Goal: Task Accomplishment & Management: Manage account settings

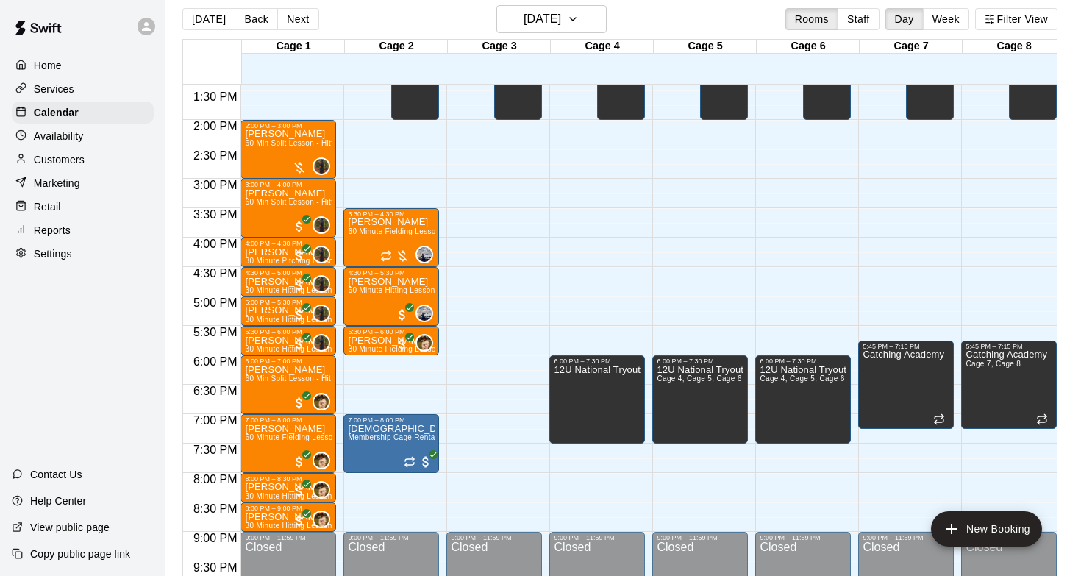
scroll to position [788, 0]
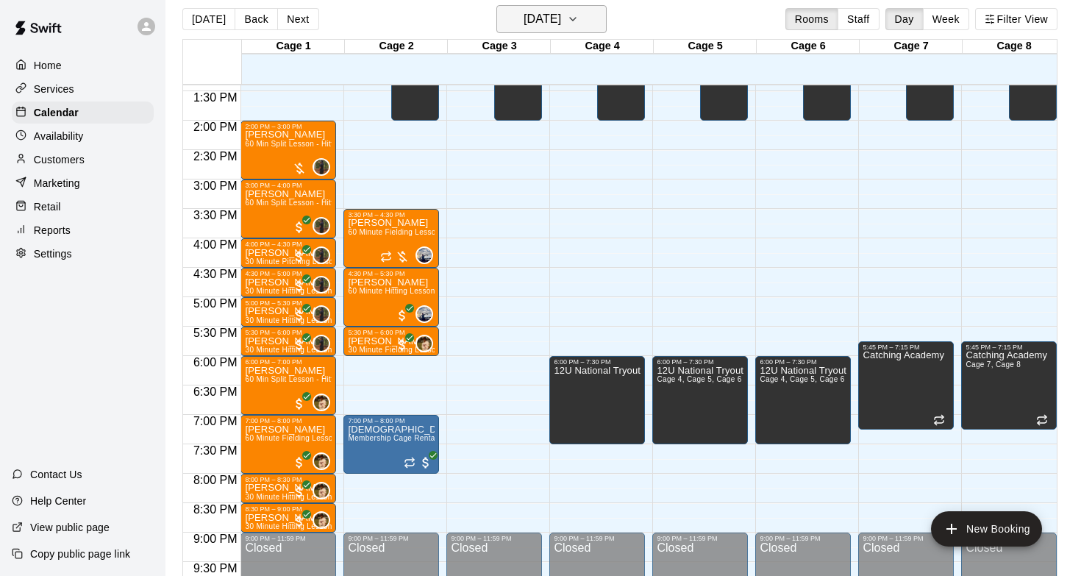
click at [525, 13] on h6 "[DATE]" at bounding box center [543, 19] width 38 height 21
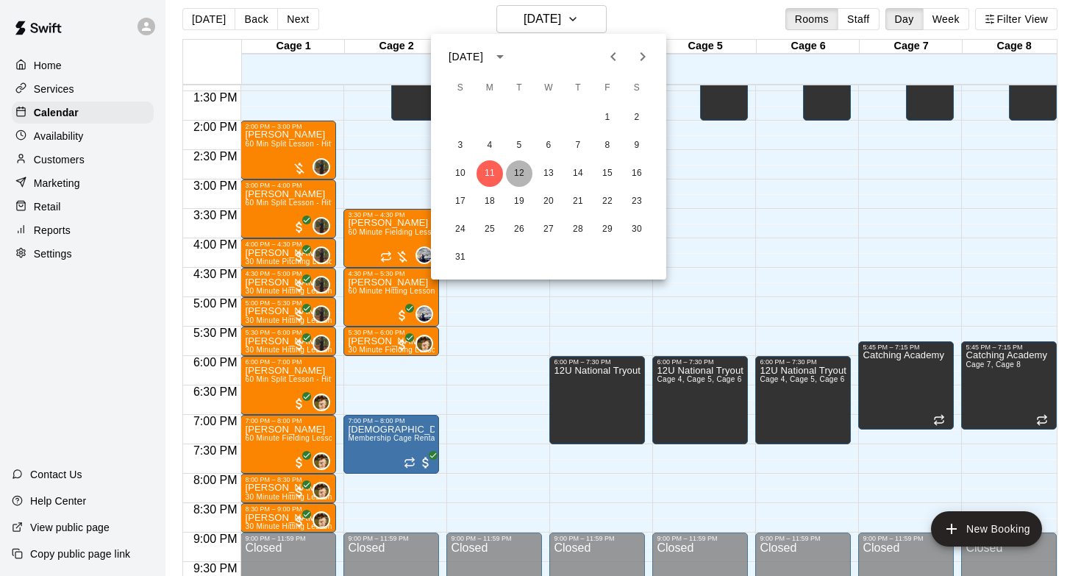
click at [519, 166] on button "12" at bounding box center [519, 173] width 26 height 26
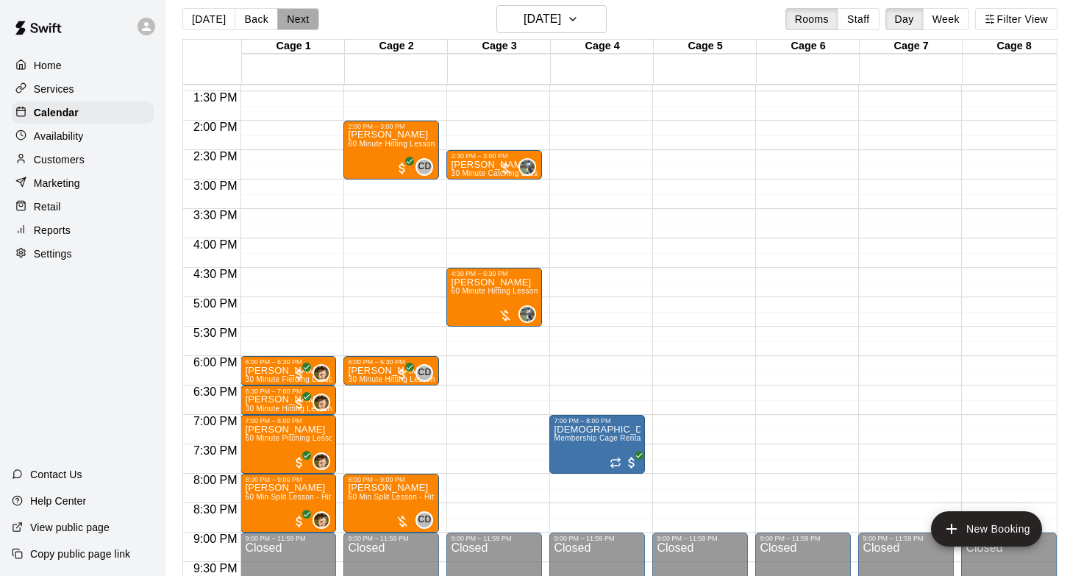
click at [291, 13] on button "Next" at bounding box center [297, 19] width 41 height 22
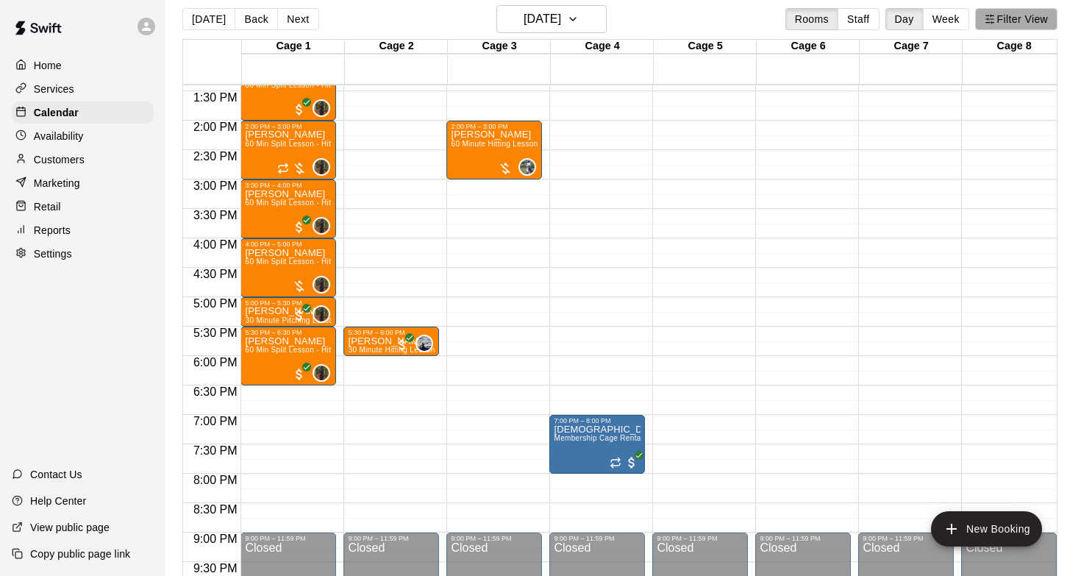
click at [987, 19] on line "button" at bounding box center [987, 19] width 2 height 0
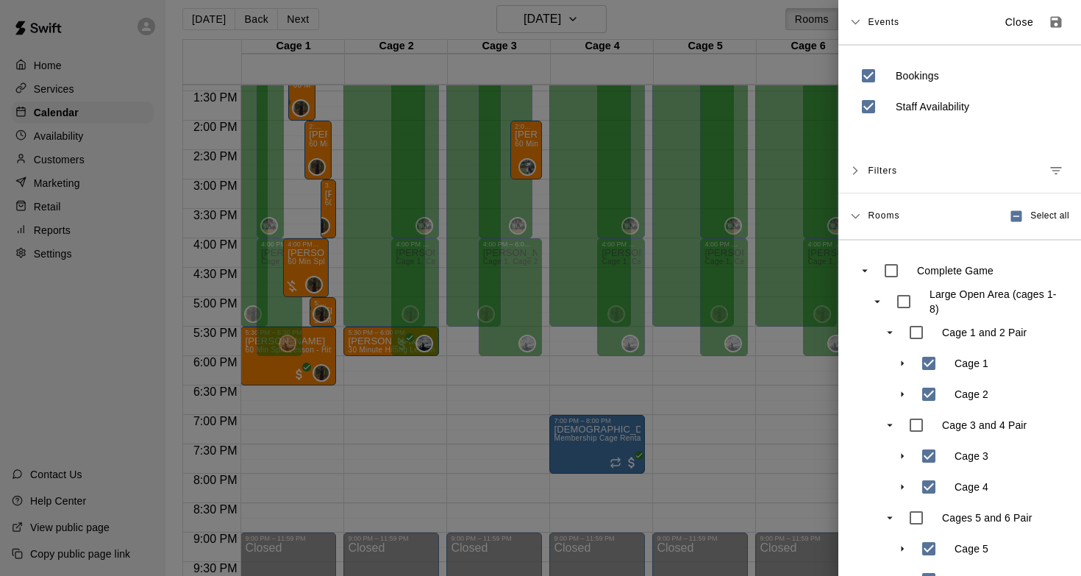
click at [434, 41] on div at bounding box center [540, 288] width 1081 height 576
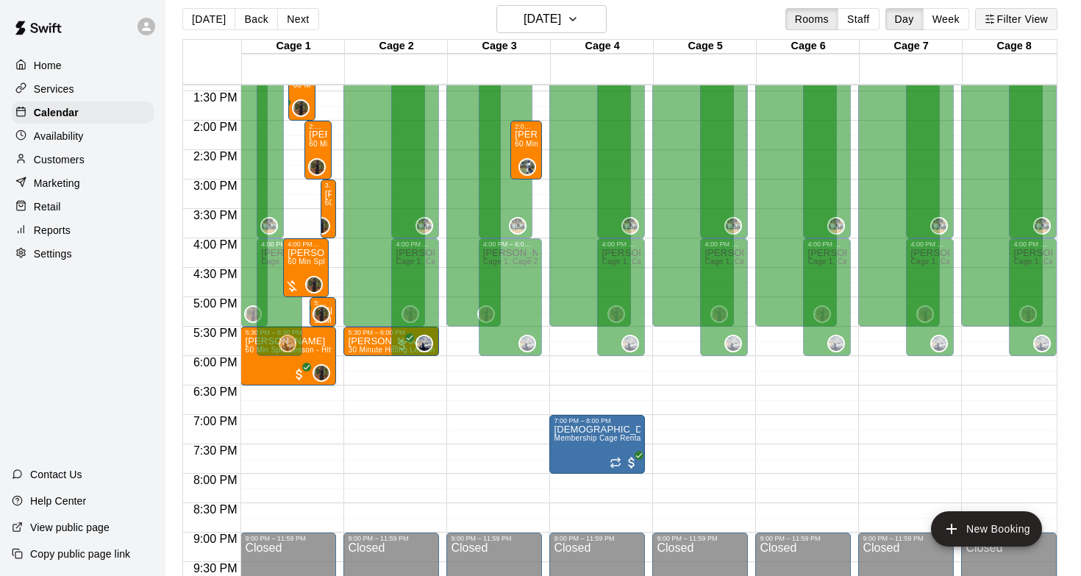
click at [1008, 26] on button "Filter View" at bounding box center [1016, 19] width 82 height 22
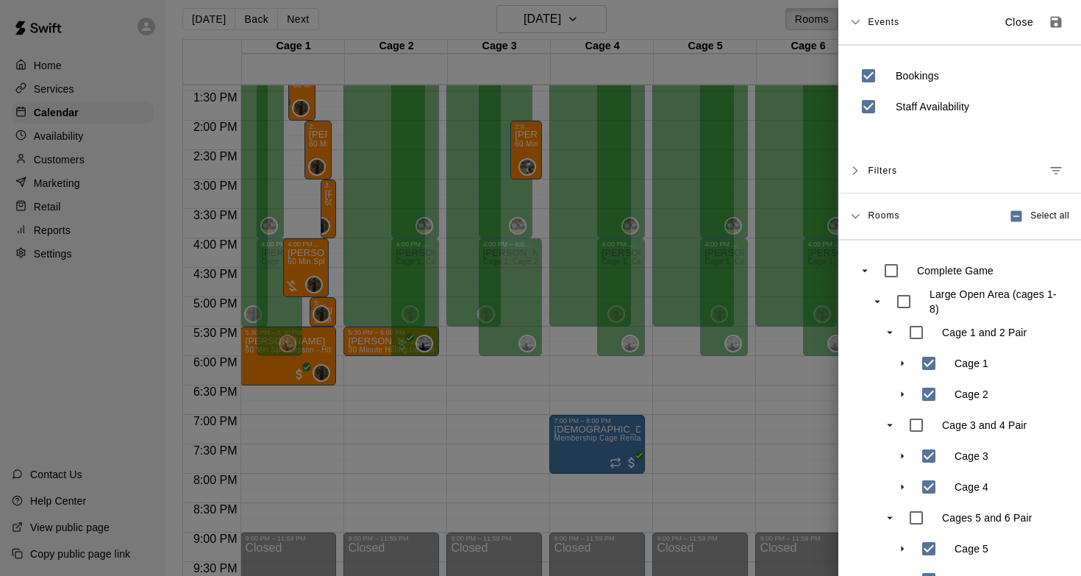
click at [1055, 169] on icon "Manage filters" at bounding box center [1056, 170] width 15 height 15
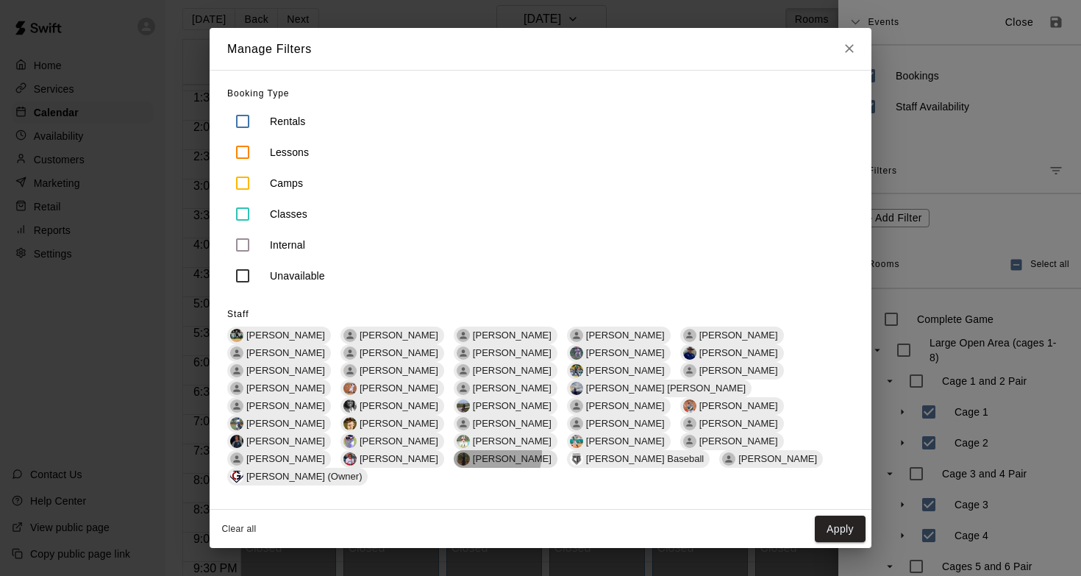
click at [557, 450] on div "[PERSON_NAME]" at bounding box center [506, 459] width 104 height 18
click at [833, 516] on button "Apply" at bounding box center [840, 529] width 51 height 27
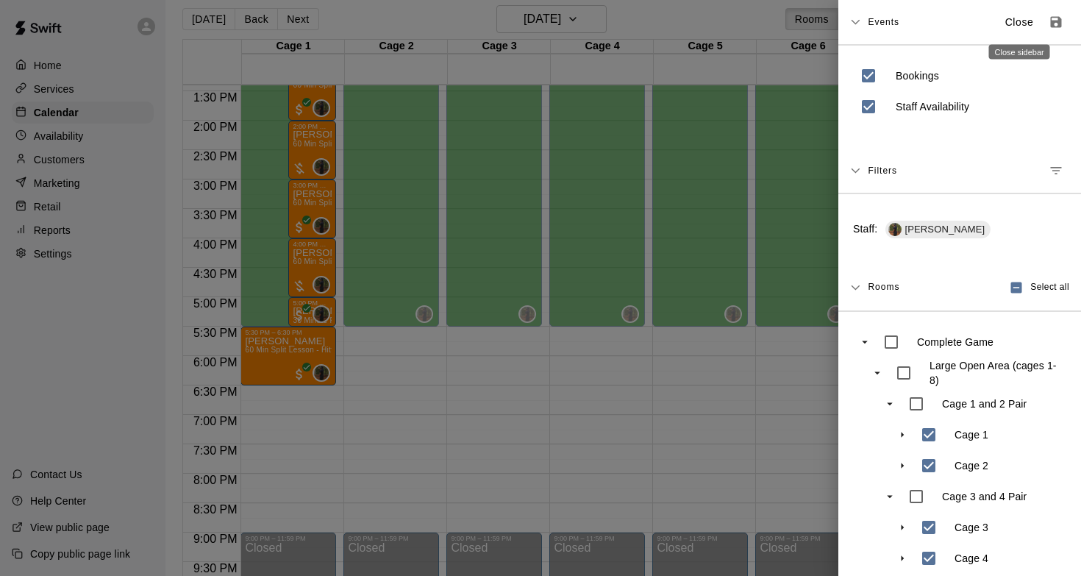
click at [1012, 19] on p "Close" at bounding box center [1019, 22] width 29 height 15
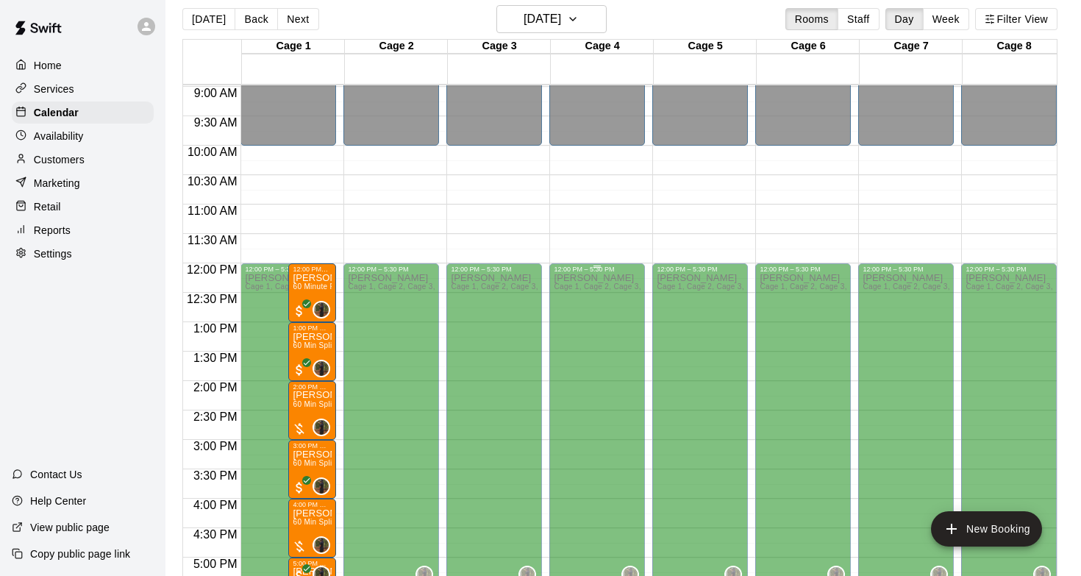
scroll to position [560, 0]
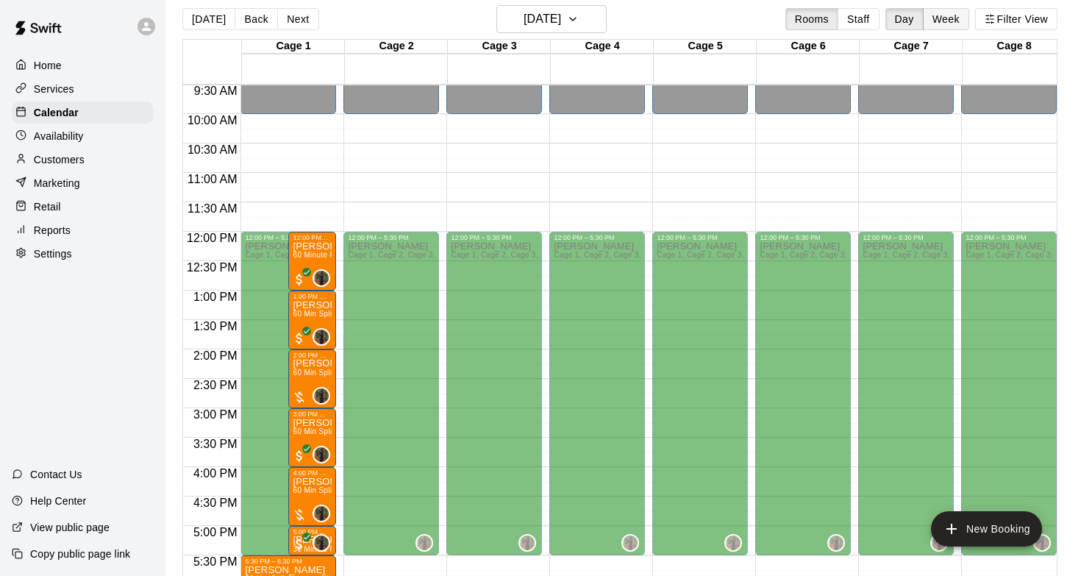
click at [935, 15] on button "Week" at bounding box center [946, 19] width 46 height 22
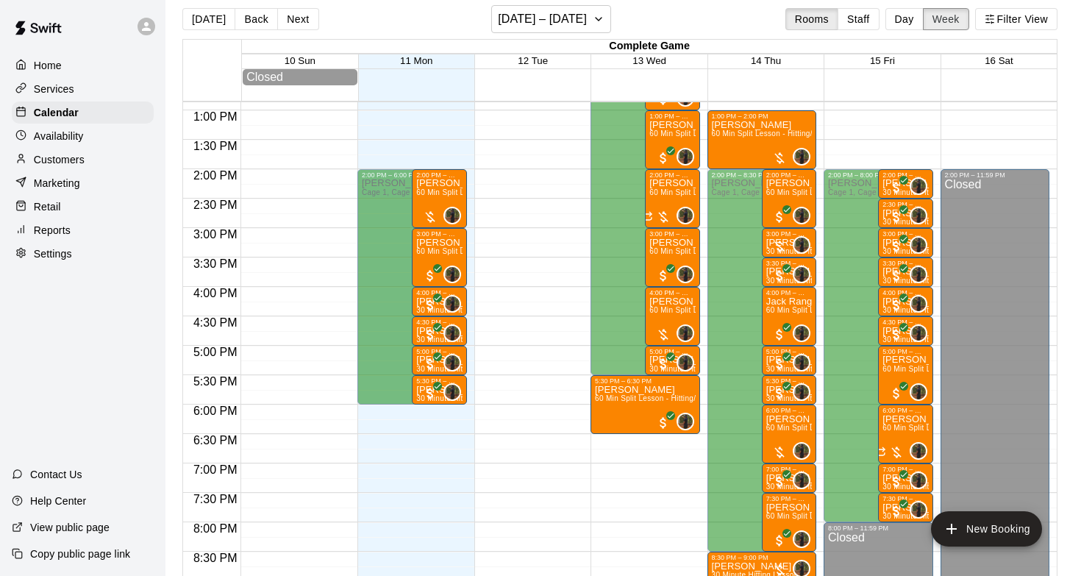
scroll to position [752, 0]
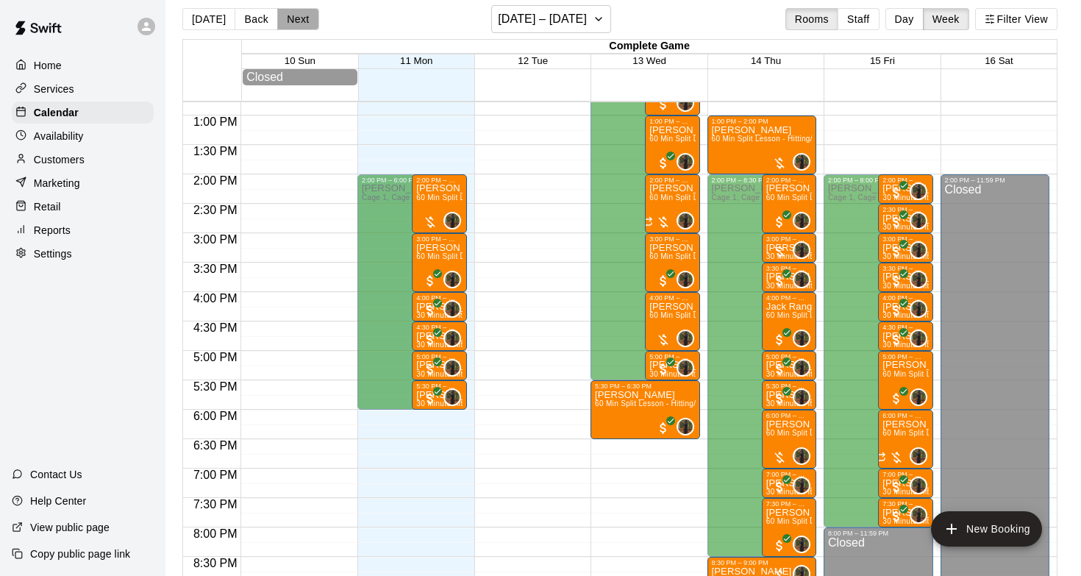
click at [300, 24] on button "Next" at bounding box center [297, 19] width 41 height 22
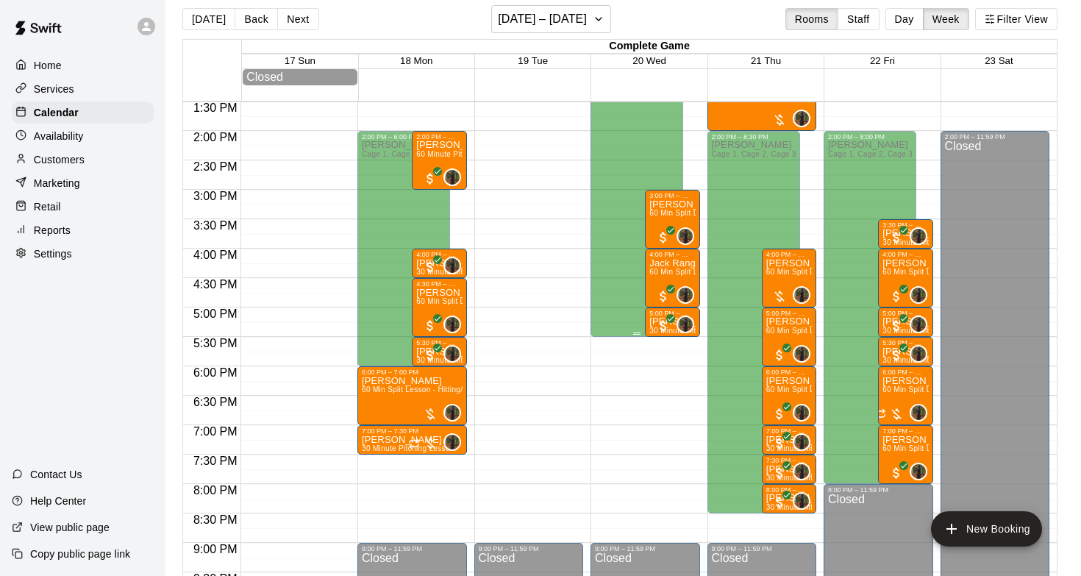
scroll to position [796, 0]
click at [529, 22] on h6 "[DATE] – [DATE]" at bounding box center [542, 19] width 89 height 21
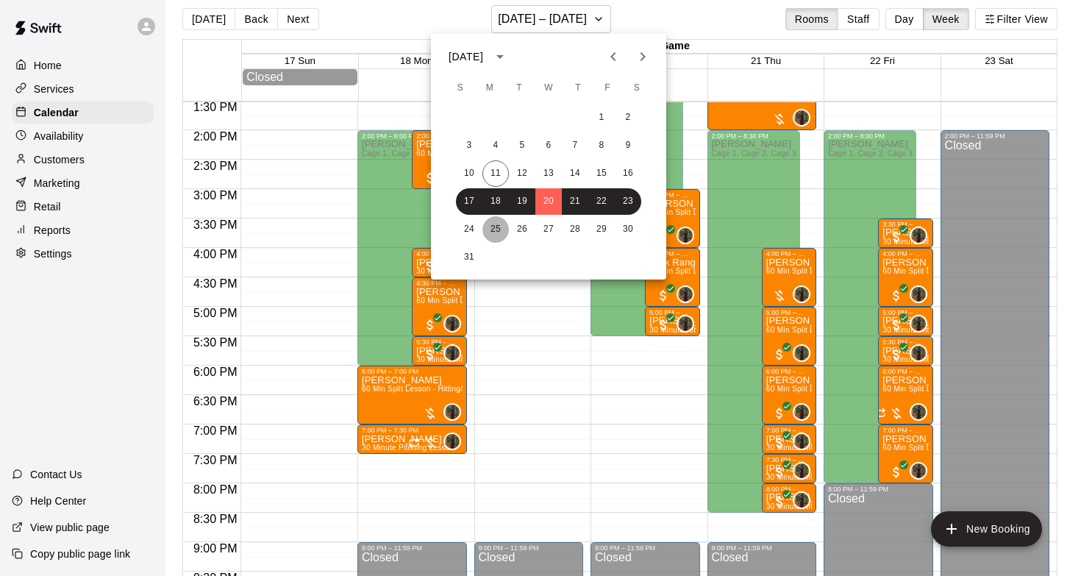
click at [496, 229] on button "25" at bounding box center [495, 229] width 26 height 26
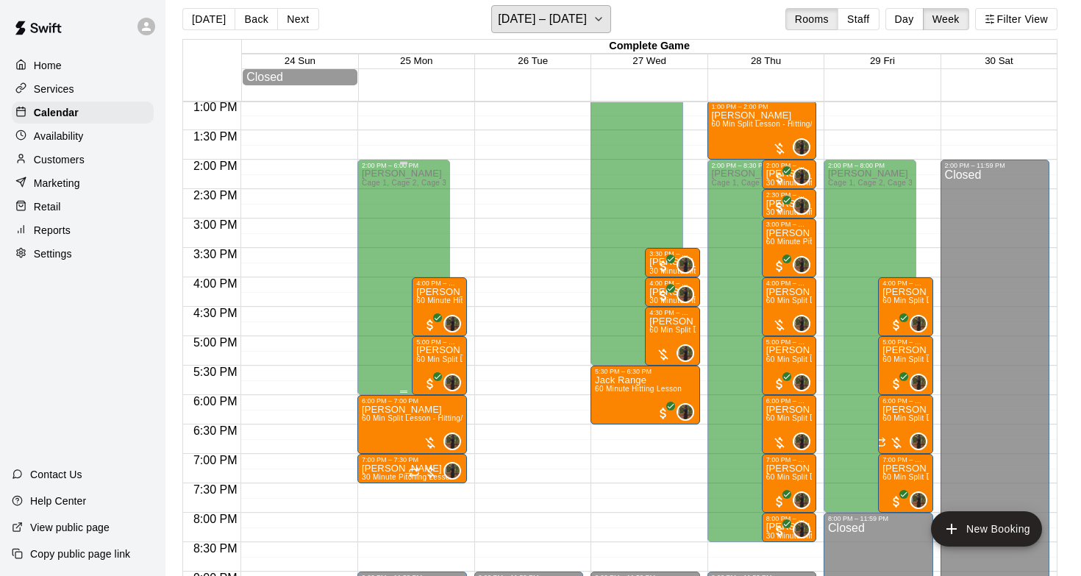
scroll to position [765, 0]
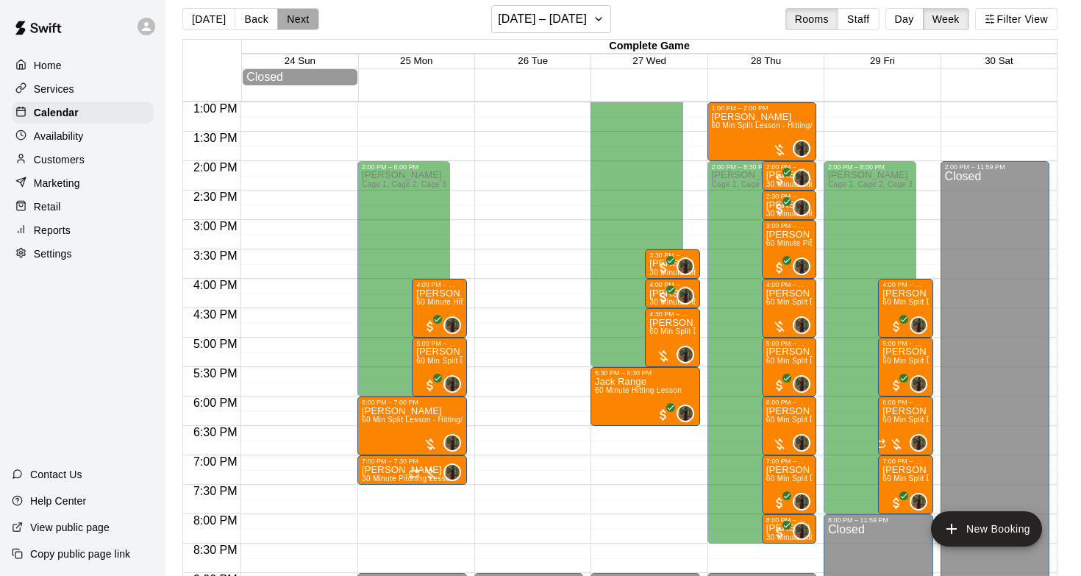
click at [287, 20] on button "Next" at bounding box center [297, 19] width 41 height 22
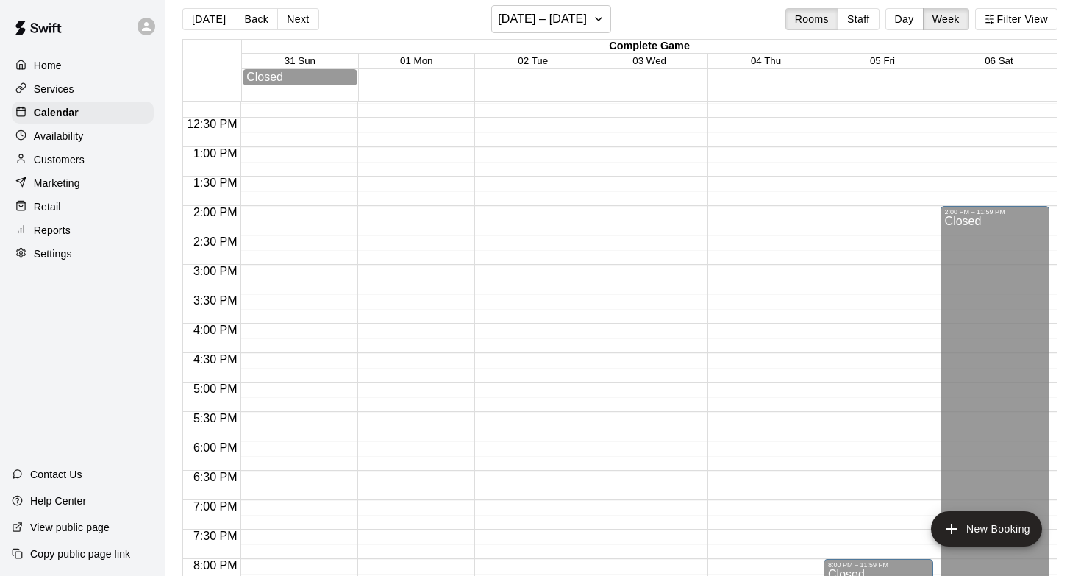
scroll to position [713, 0]
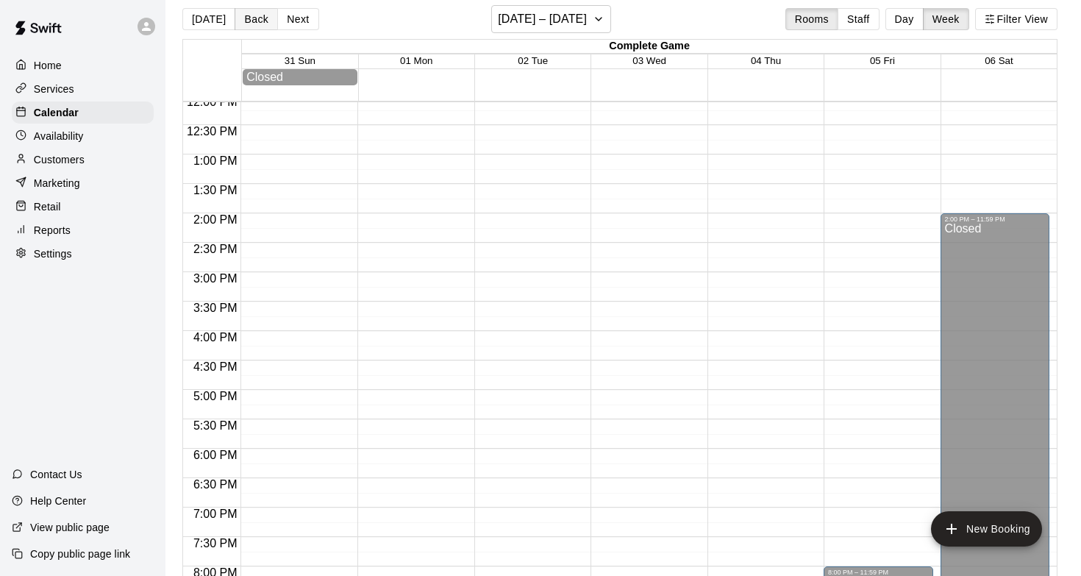
click at [257, 14] on button "Back" at bounding box center [256, 19] width 43 height 22
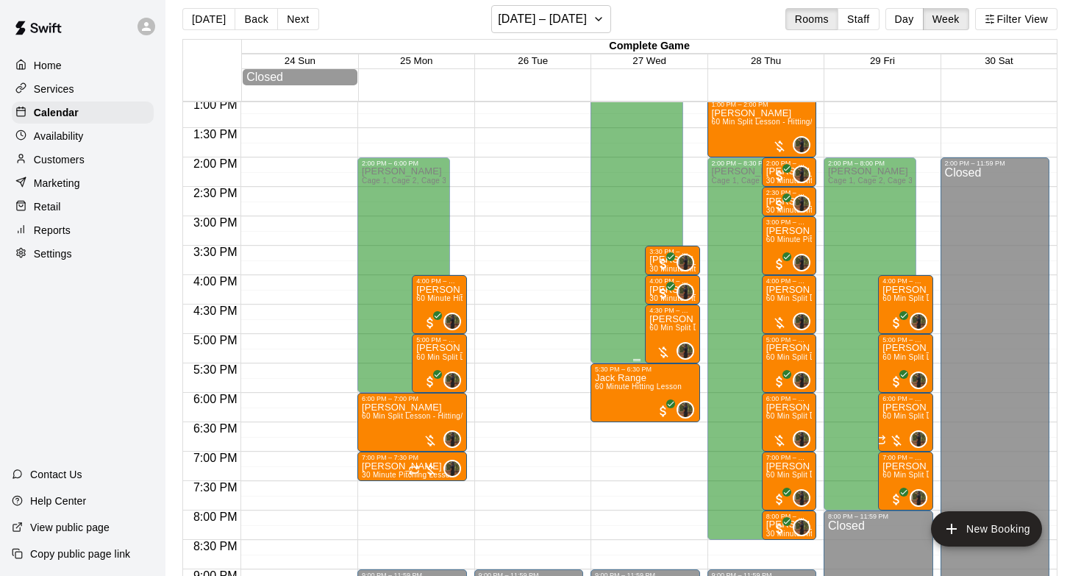
scroll to position [769, 0]
click at [266, 15] on button "Back" at bounding box center [256, 19] width 43 height 22
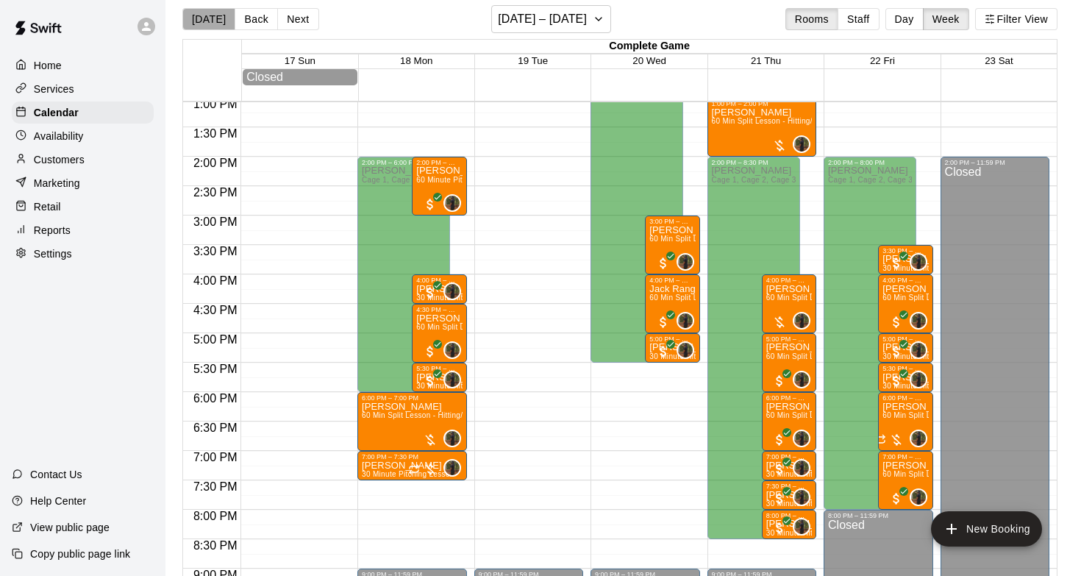
click at [212, 21] on button "[DATE]" at bounding box center [208, 19] width 53 height 22
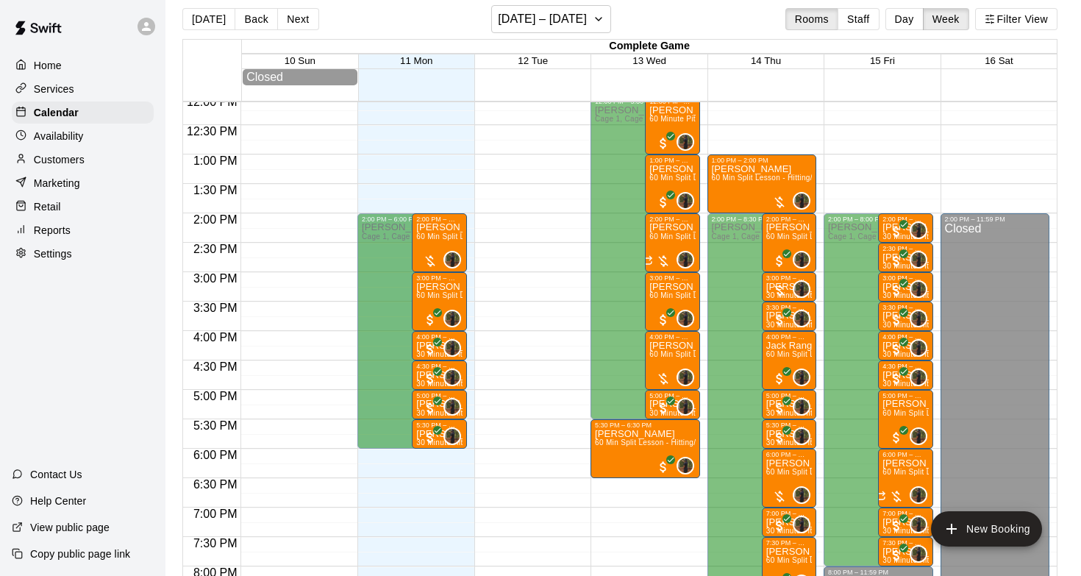
scroll to position [713, 0]
click at [213, 20] on button "[DATE]" at bounding box center [208, 19] width 53 height 22
click at [562, 21] on h6 "[DATE] – [DATE]" at bounding box center [542, 19] width 89 height 21
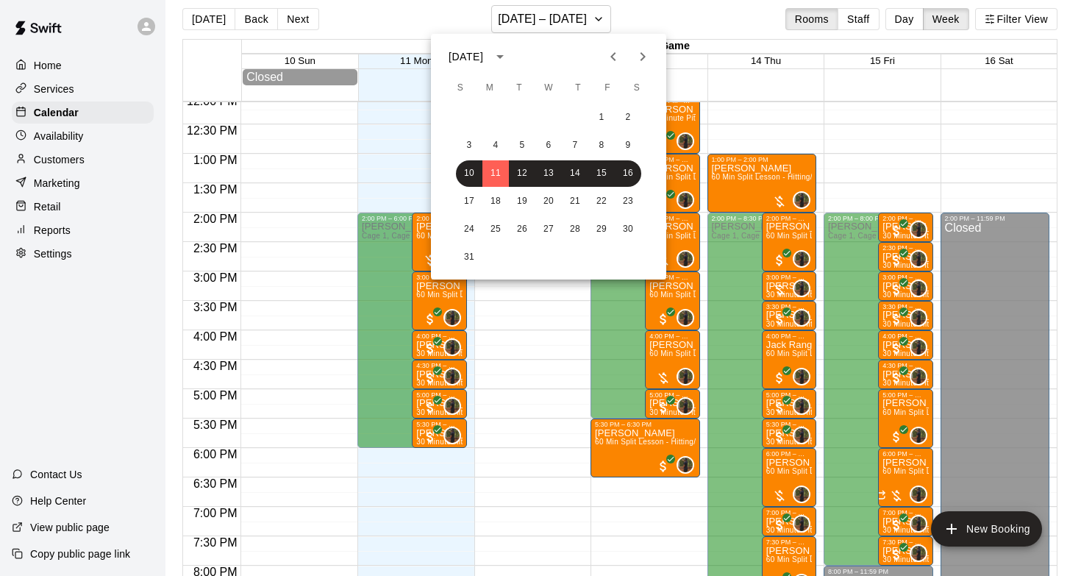
click at [948, 17] on div at bounding box center [540, 288] width 1081 height 576
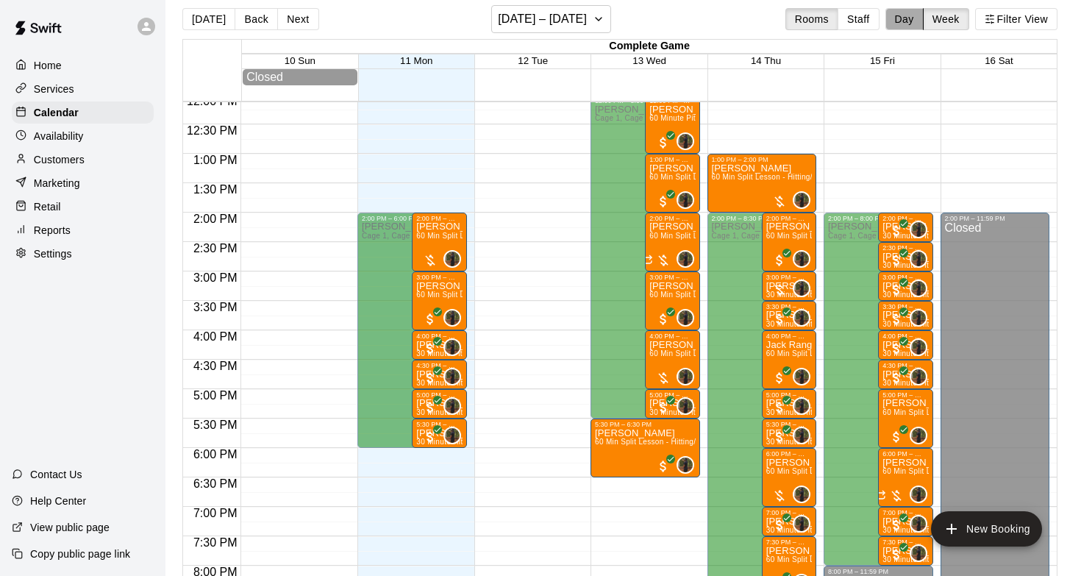
click at [903, 17] on button "Day" at bounding box center [904, 19] width 38 height 22
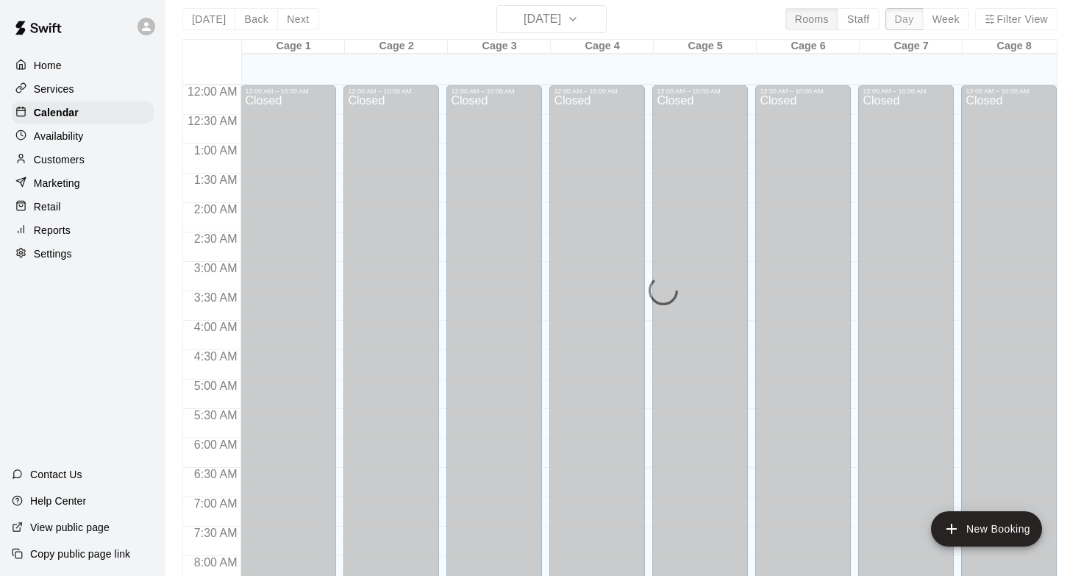
scroll to position [677, 0]
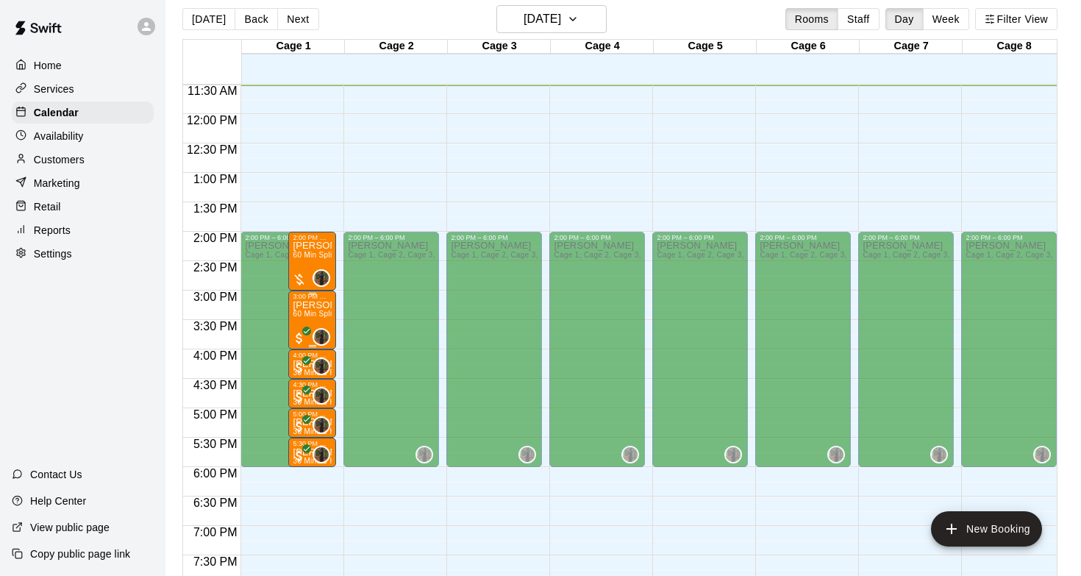
click at [313, 305] on p "[PERSON_NAME]" at bounding box center [312, 305] width 39 height 0
click at [310, 350] on img "edit" at bounding box center [308, 355] width 17 height 17
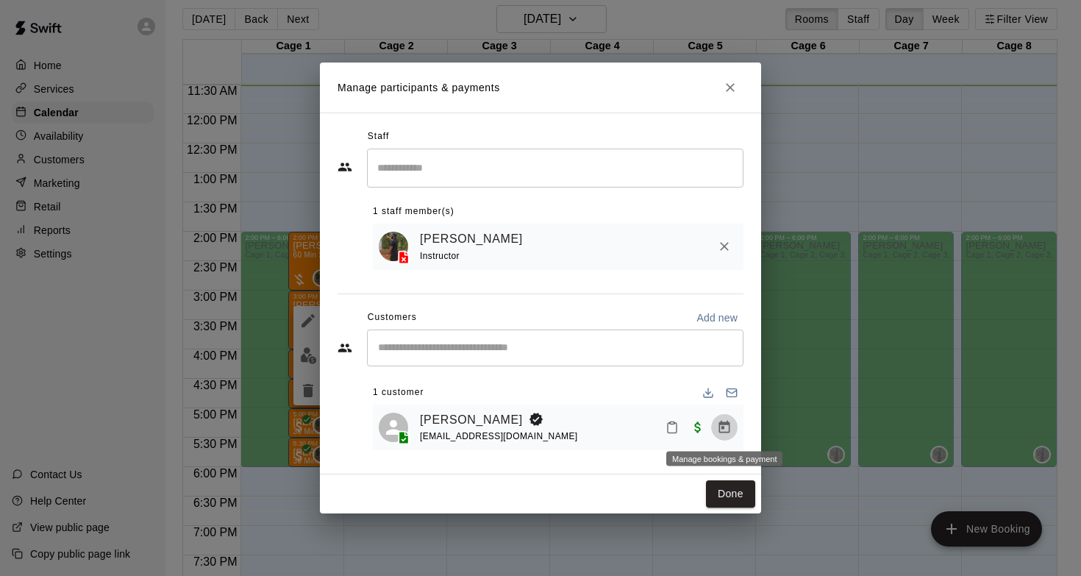
click at [727, 431] on icon "Manage bookings & payment" at bounding box center [724, 427] width 15 height 15
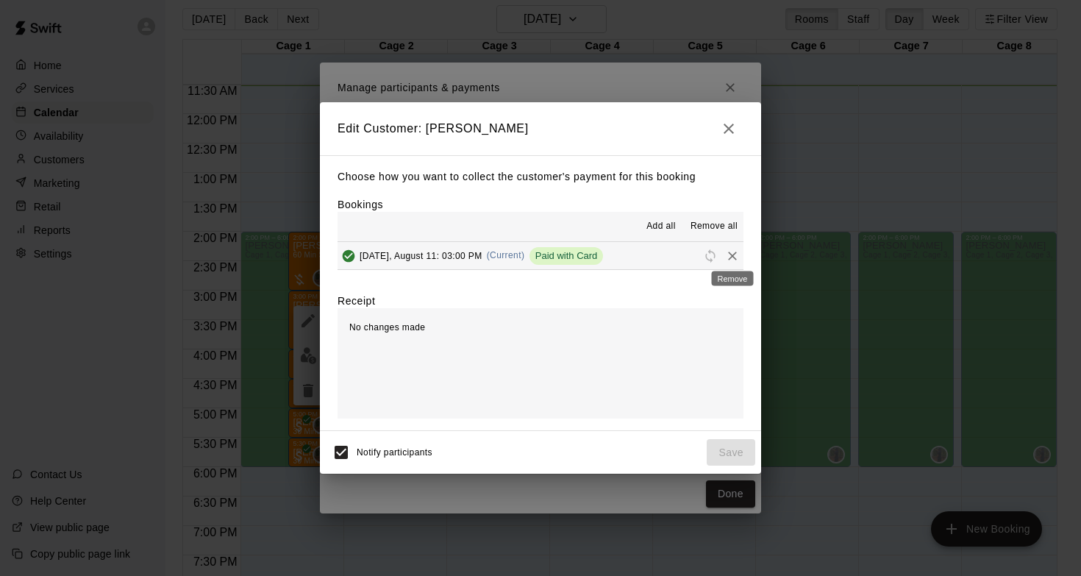
click at [735, 256] on icon "Remove" at bounding box center [732, 256] width 15 height 15
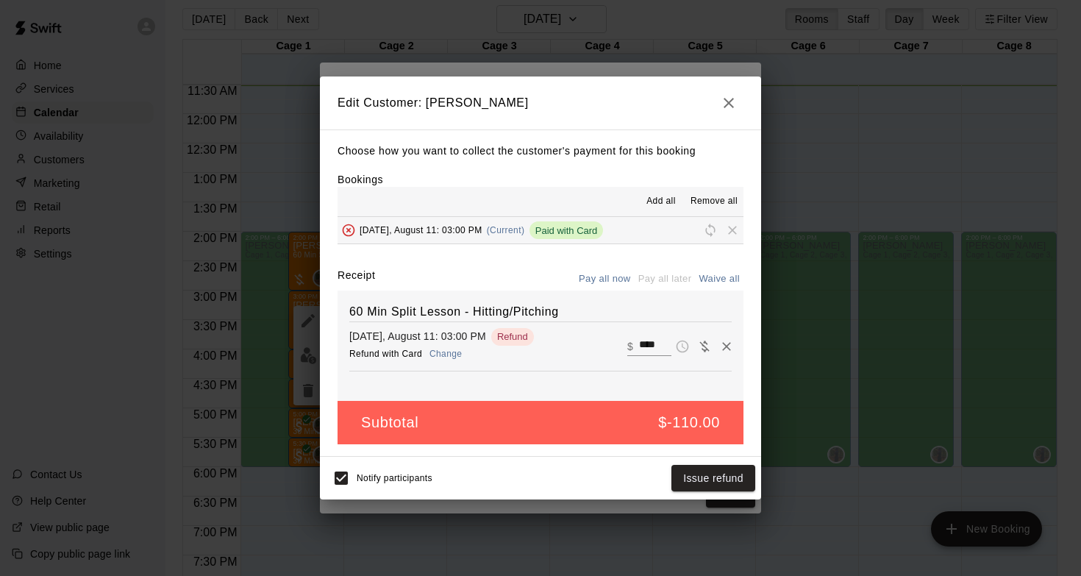
click at [444, 354] on button "Change" at bounding box center [445, 353] width 47 height 21
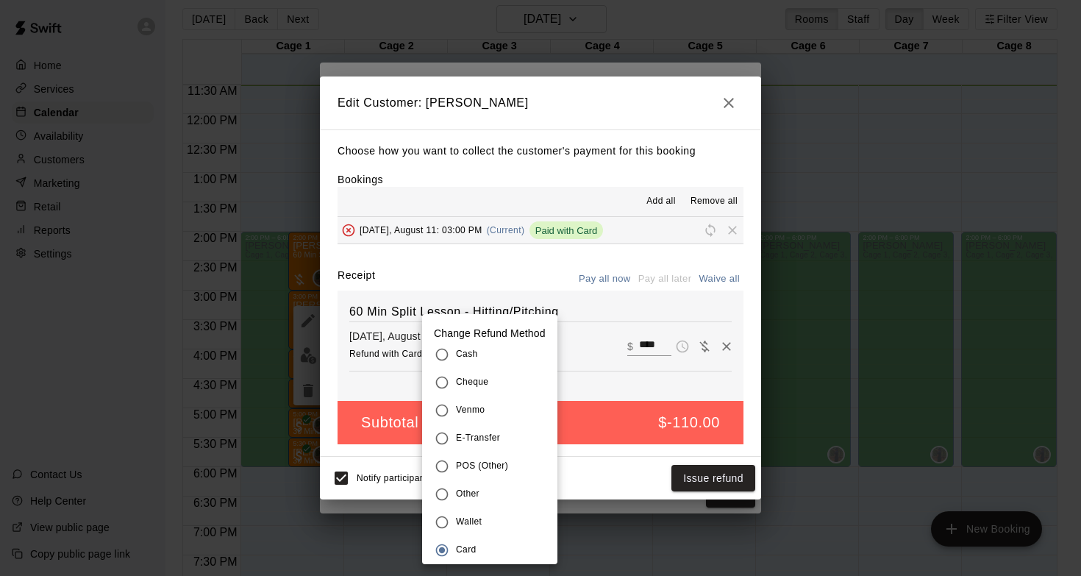
click at [477, 518] on span "Wallet" at bounding box center [469, 522] width 26 height 15
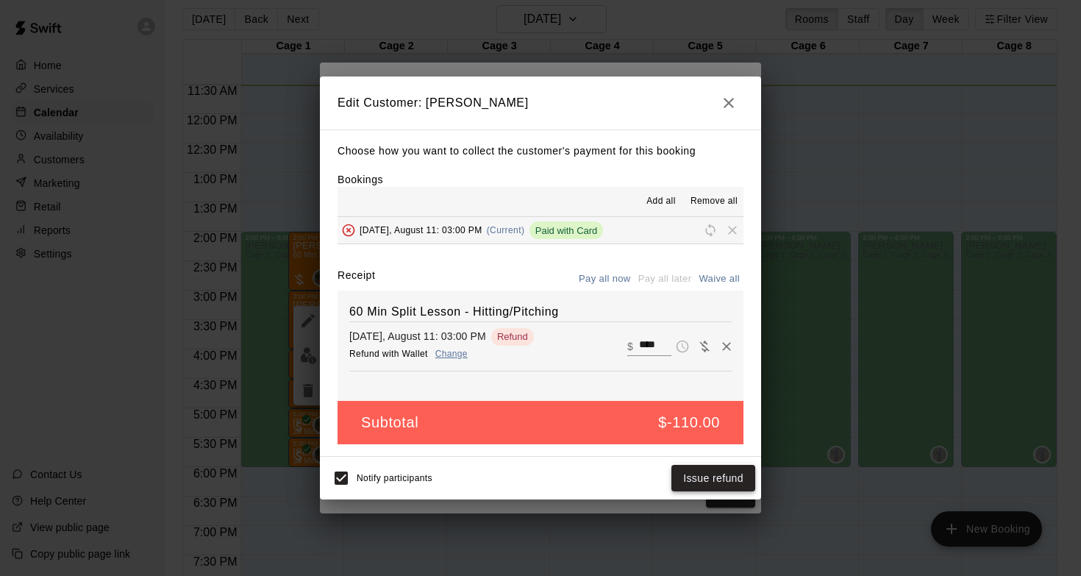
click at [710, 482] on button "Issue refund" at bounding box center [713, 478] width 84 height 27
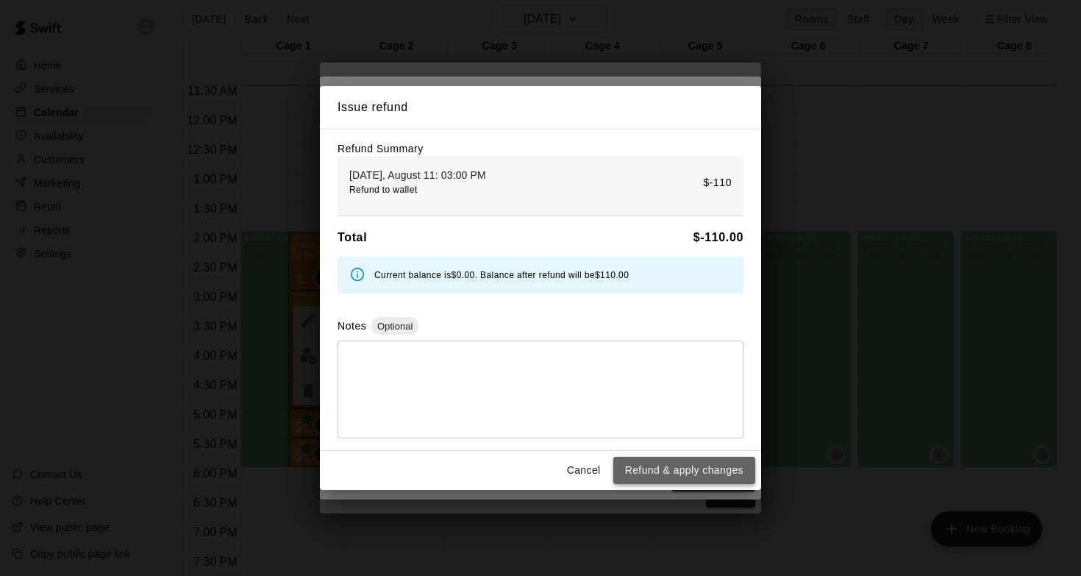
click at [703, 466] on button "Refund & apply changes" at bounding box center [684, 470] width 142 height 27
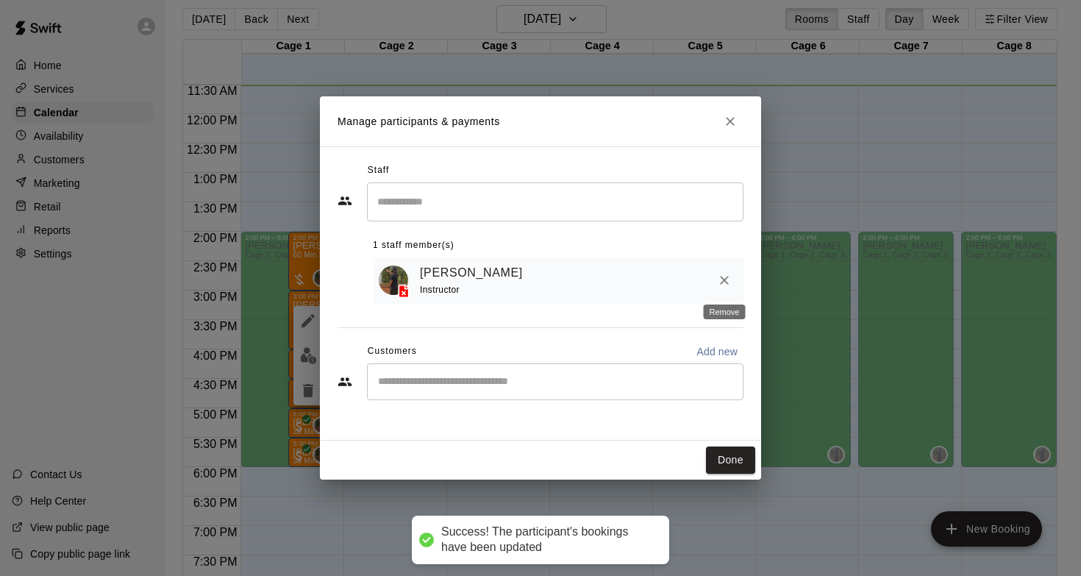
click at [721, 279] on icon "Remove" at bounding box center [724, 280] width 15 height 15
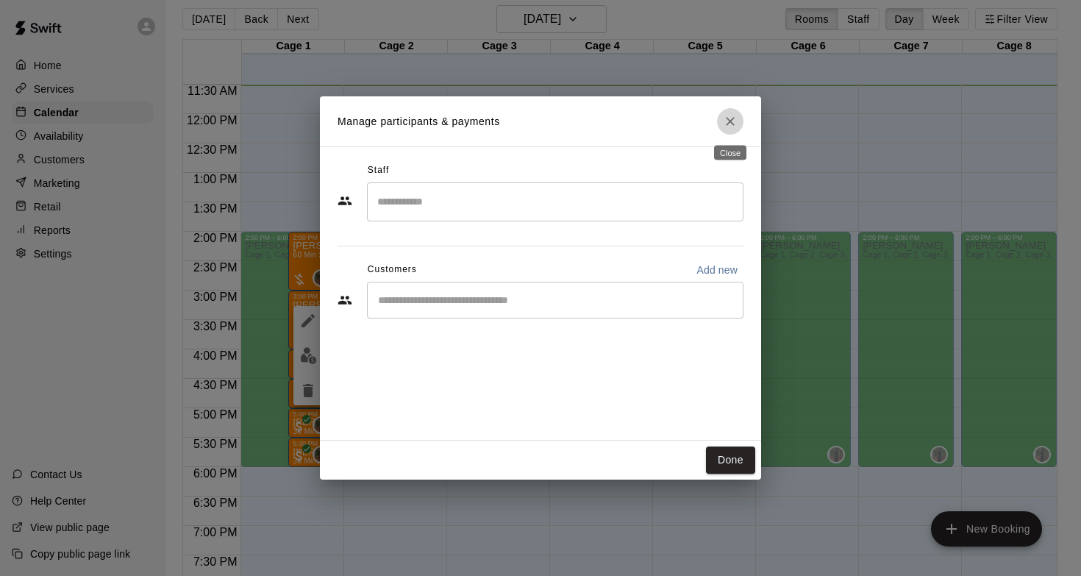
click at [731, 123] on icon "Close" at bounding box center [730, 121] width 15 height 15
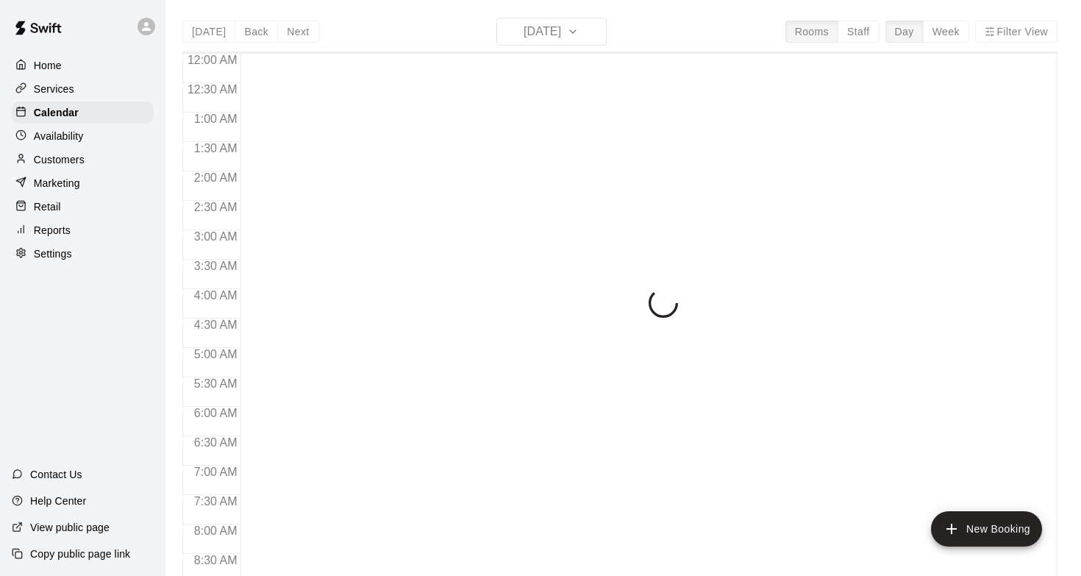
scroll to position [678, 0]
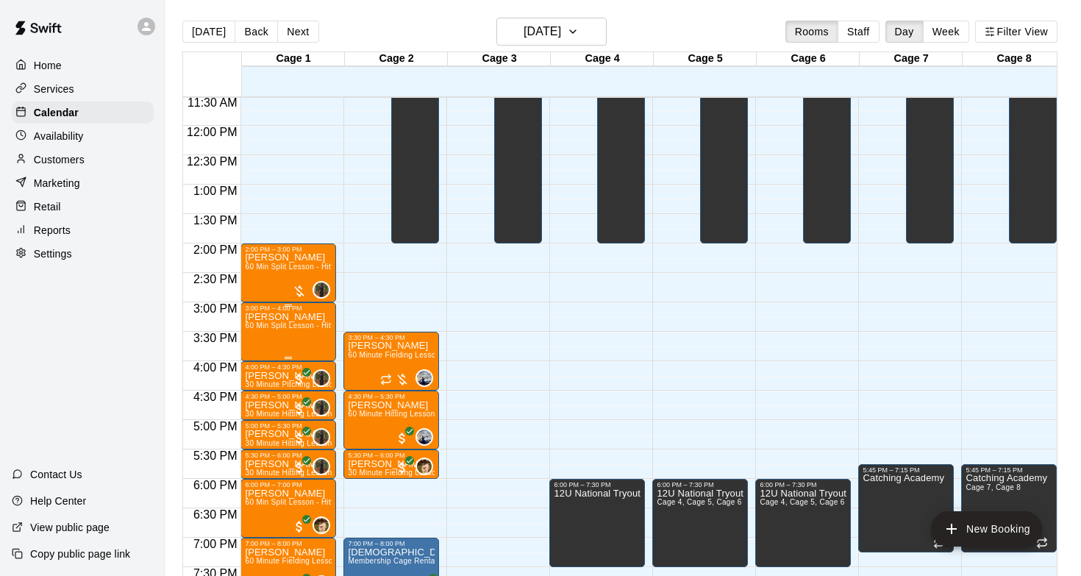
click at [315, 317] on p "[PERSON_NAME]" at bounding box center [288, 317] width 87 height 0
click at [257, 401] on icon "delete" at bounding box center [260, 402] width 10 height 13
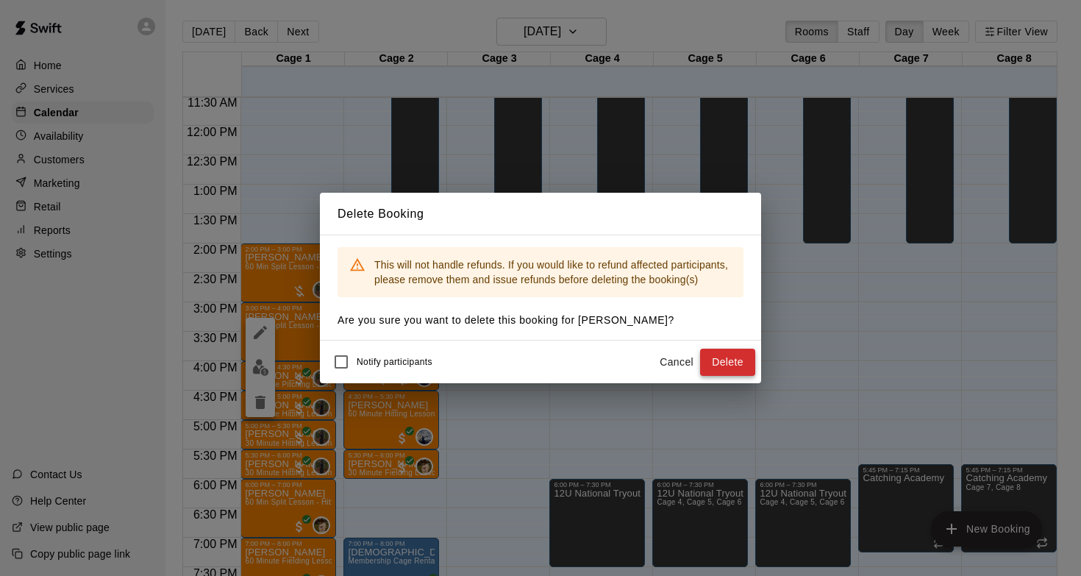
click at [744, 360] on button "Delete" at bounding box center [727, 362] width 55 height 27
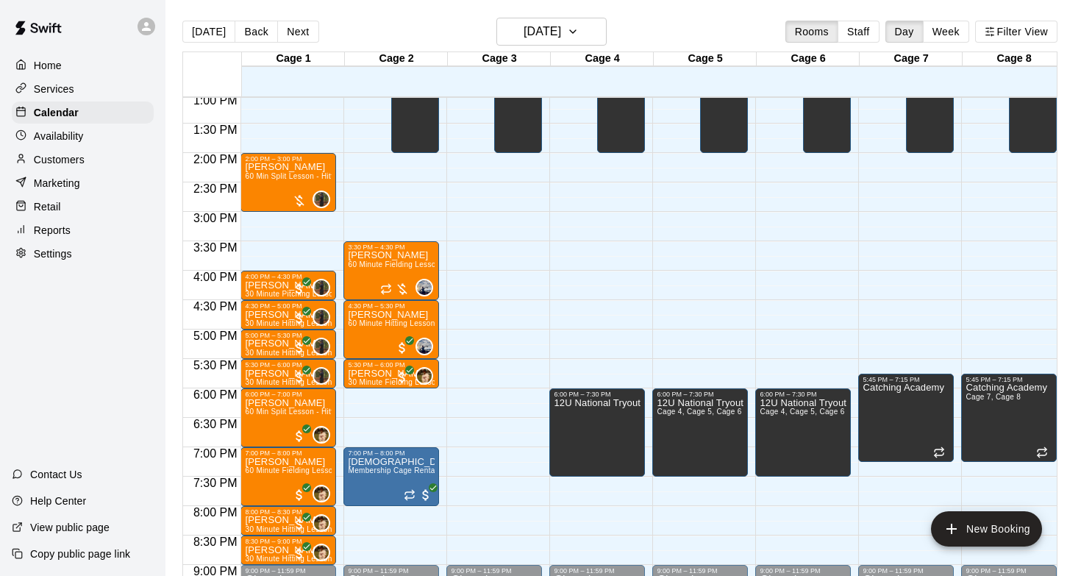
scroll to position [771, 0]
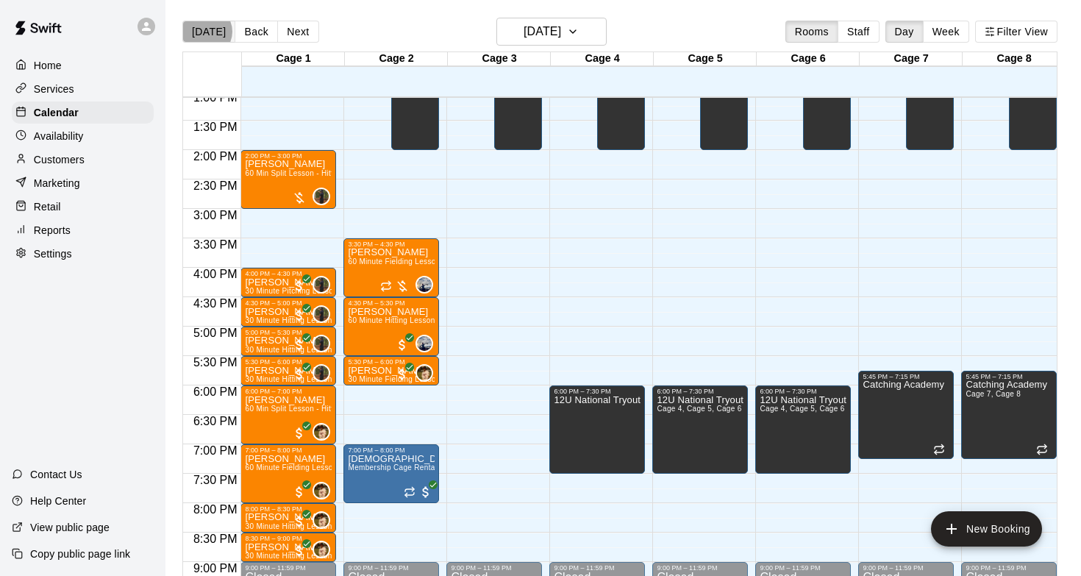
click at [205, 32] on button "[DATE]" at bounding box center [208, 32] width 53 height 22
